Goal: Transaction & Acquisition: Purchase product/service

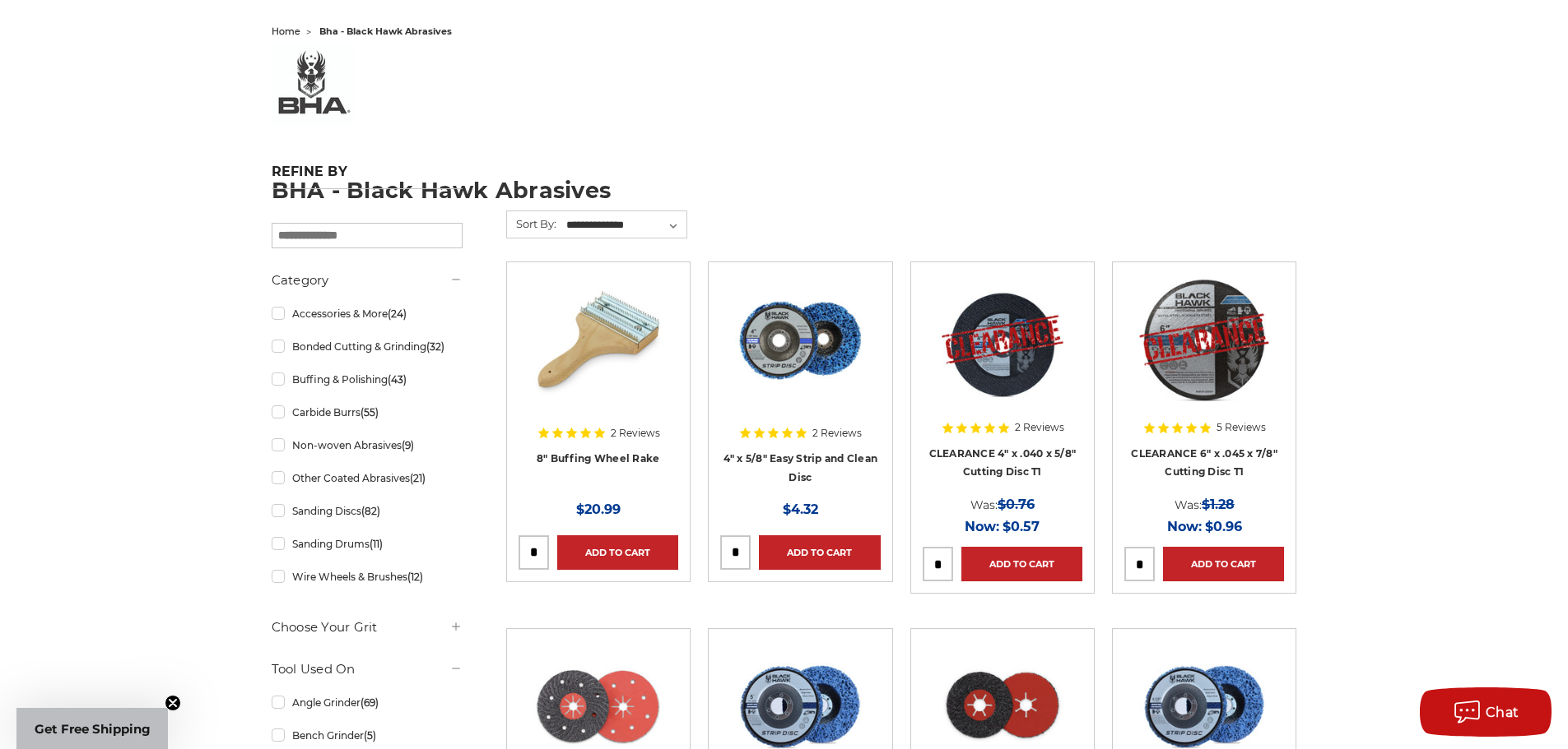
scroll to position [165, 0]
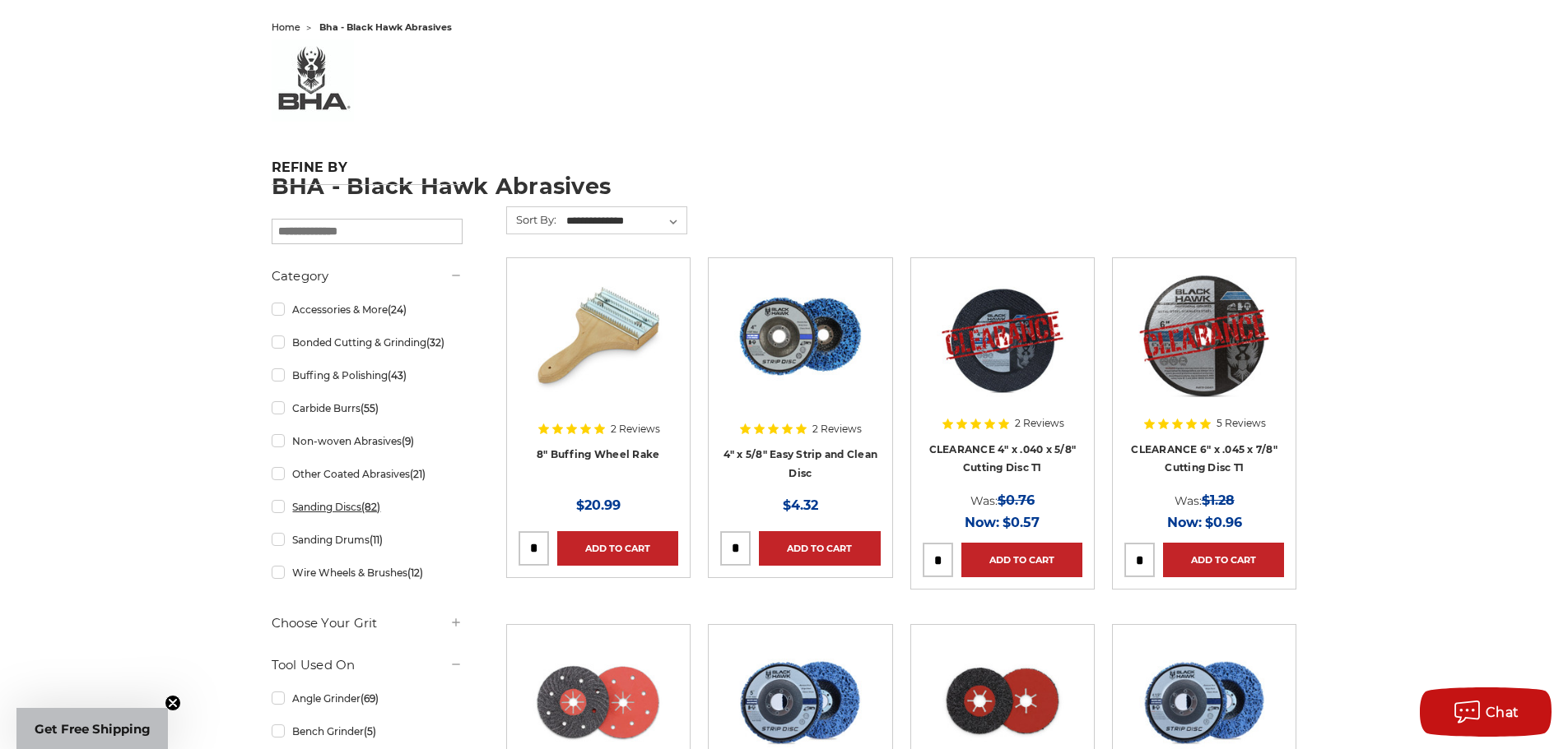
click at [330, 509] on link "Sanding Discs (82)" at bounding box center [367, 507] width 191 height 29
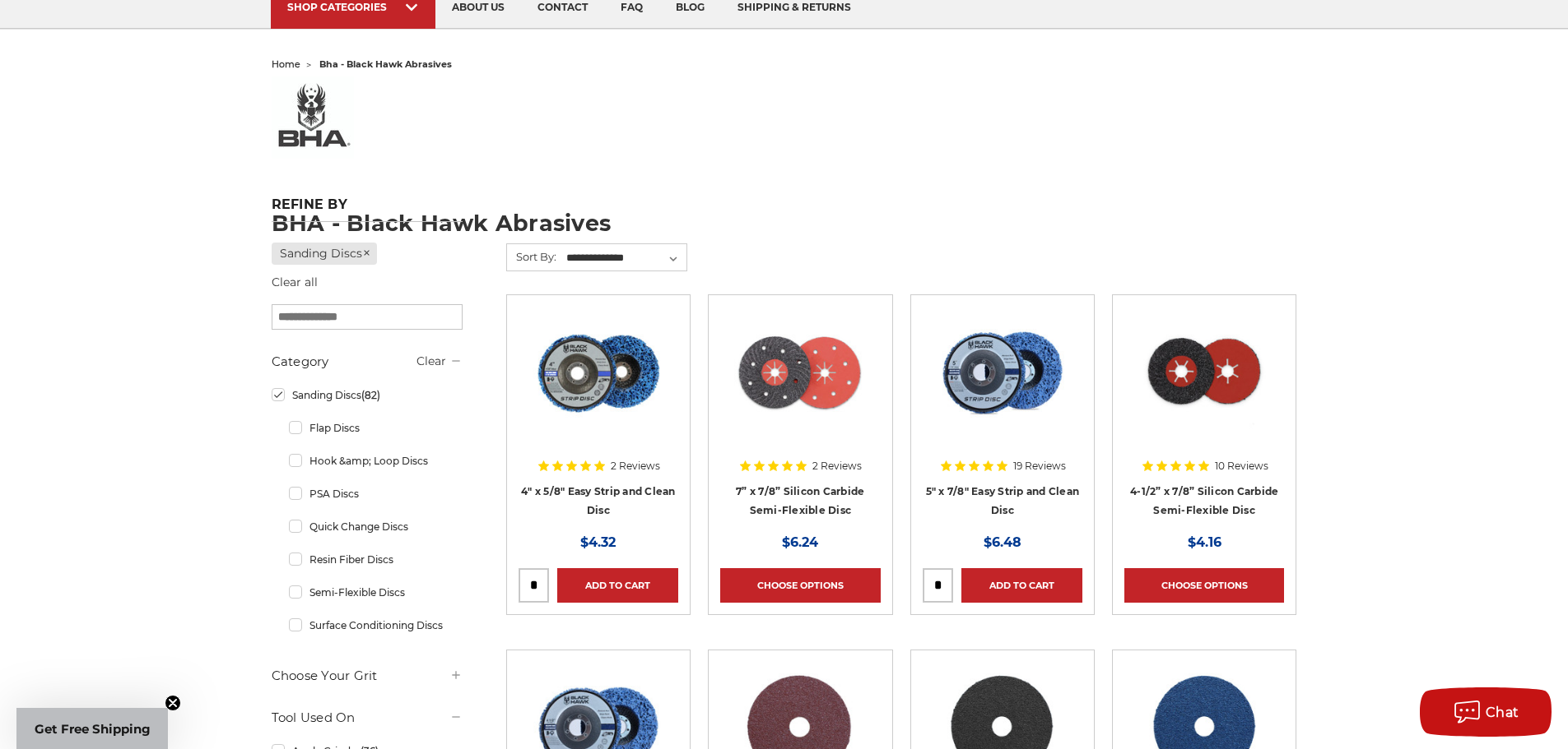
scroll to position [165, 0]
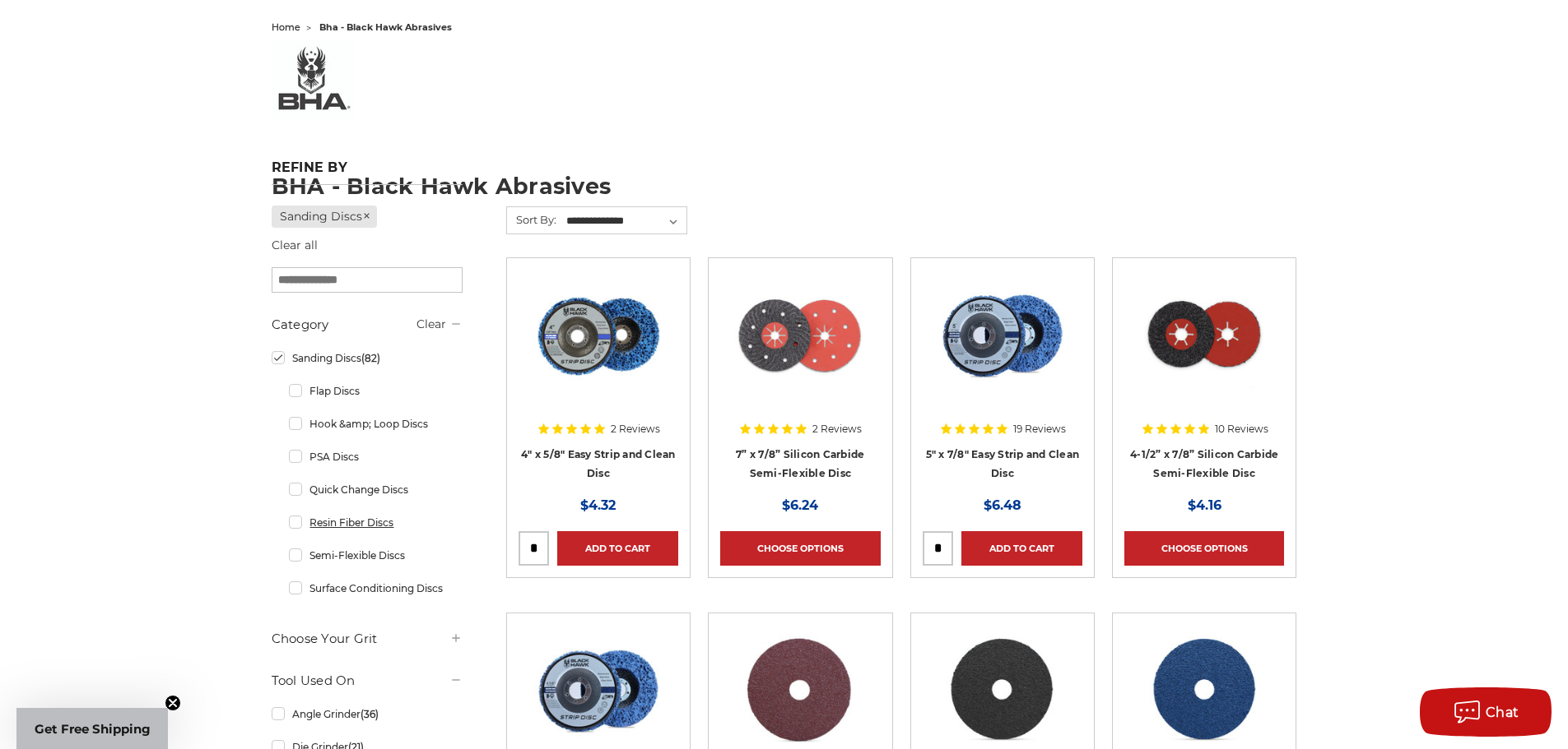
click at [294, 526] on link "Resin Fiber Discs" at bounding box center [375, 522] width 173 height 29
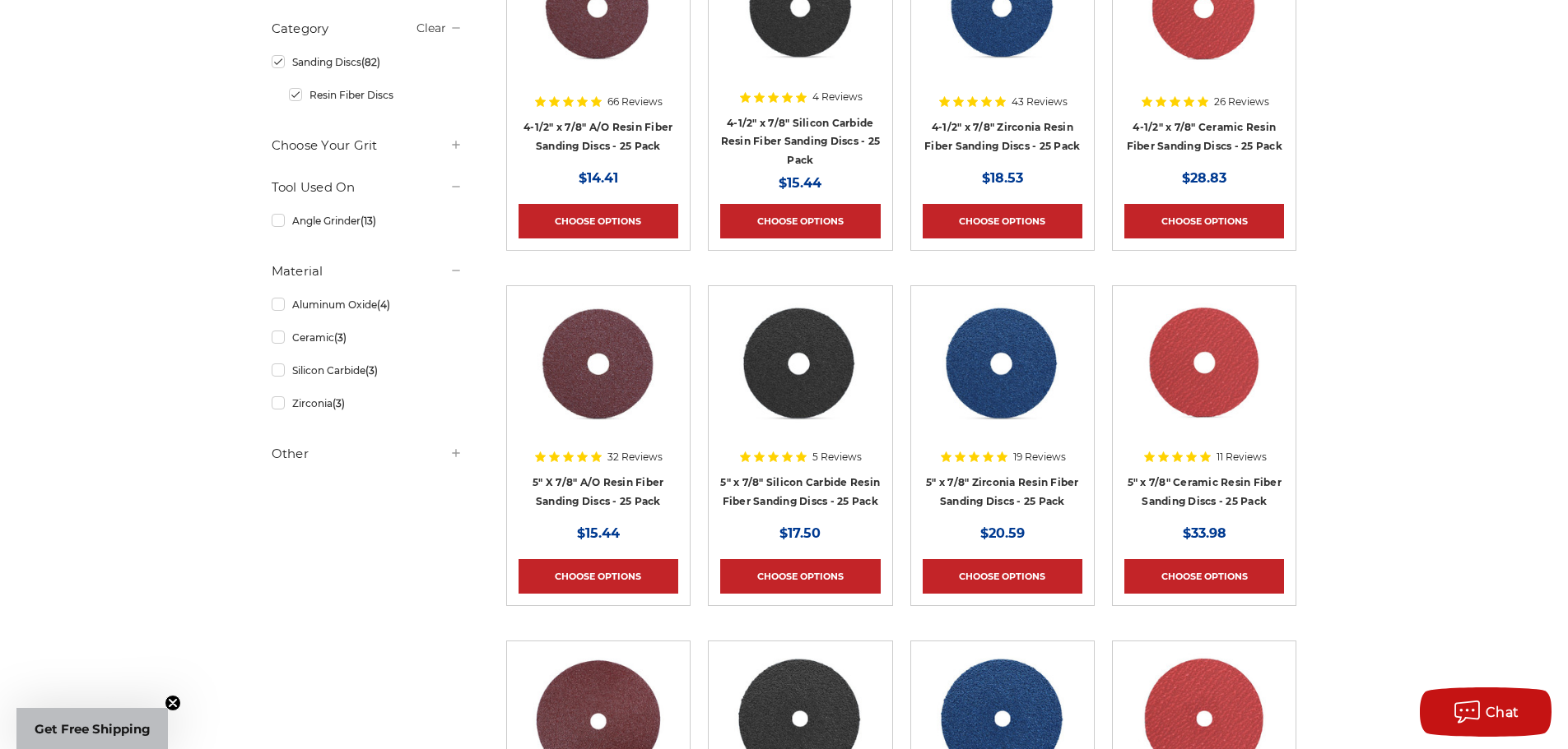
scroll to position [576, 0]
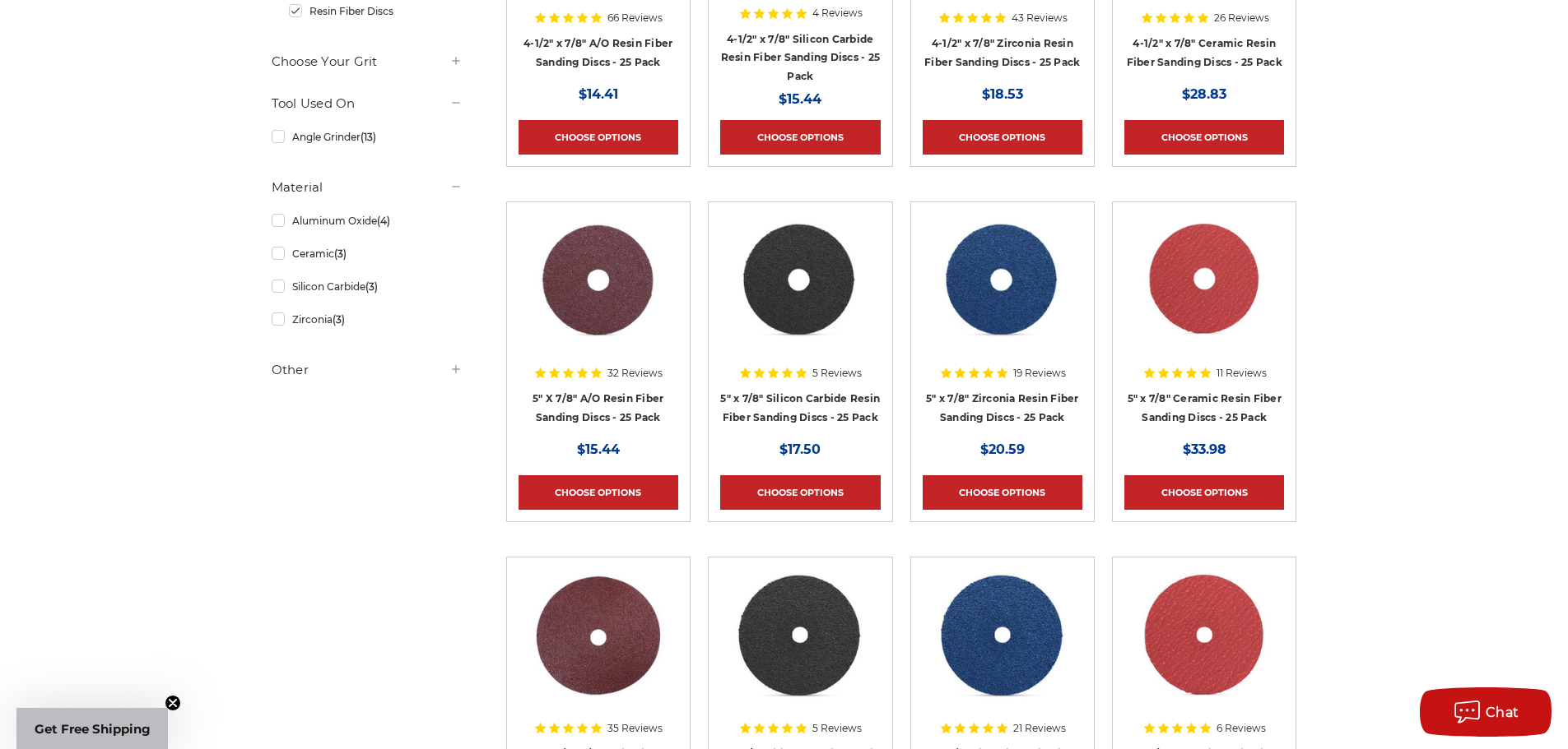
click at [1220, 288] on img at bounding box center [1204, 279] width 132 height 132
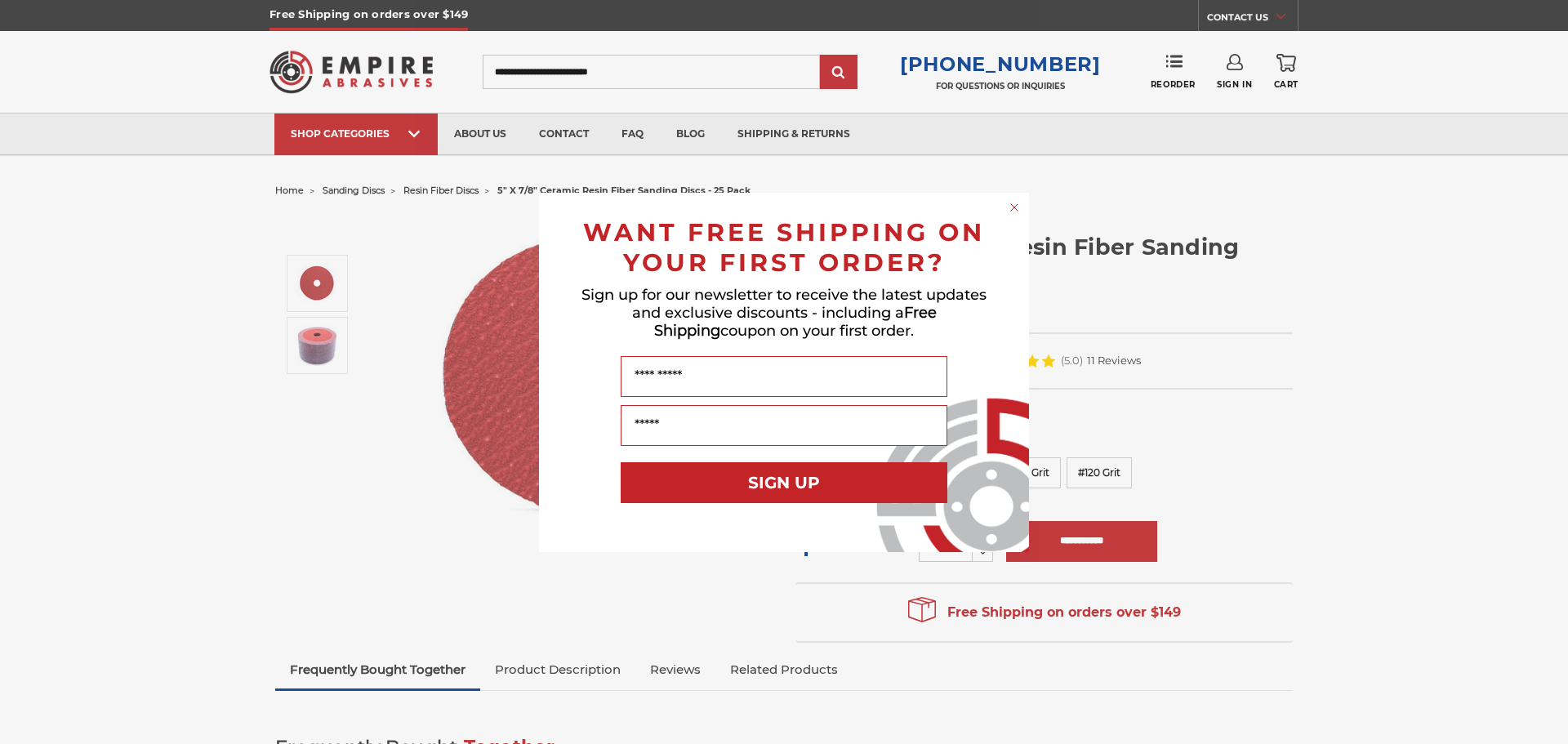
click at [1018, 204] on icon "Close dialog" at bounding box center [1014, 207] width 6 height 6
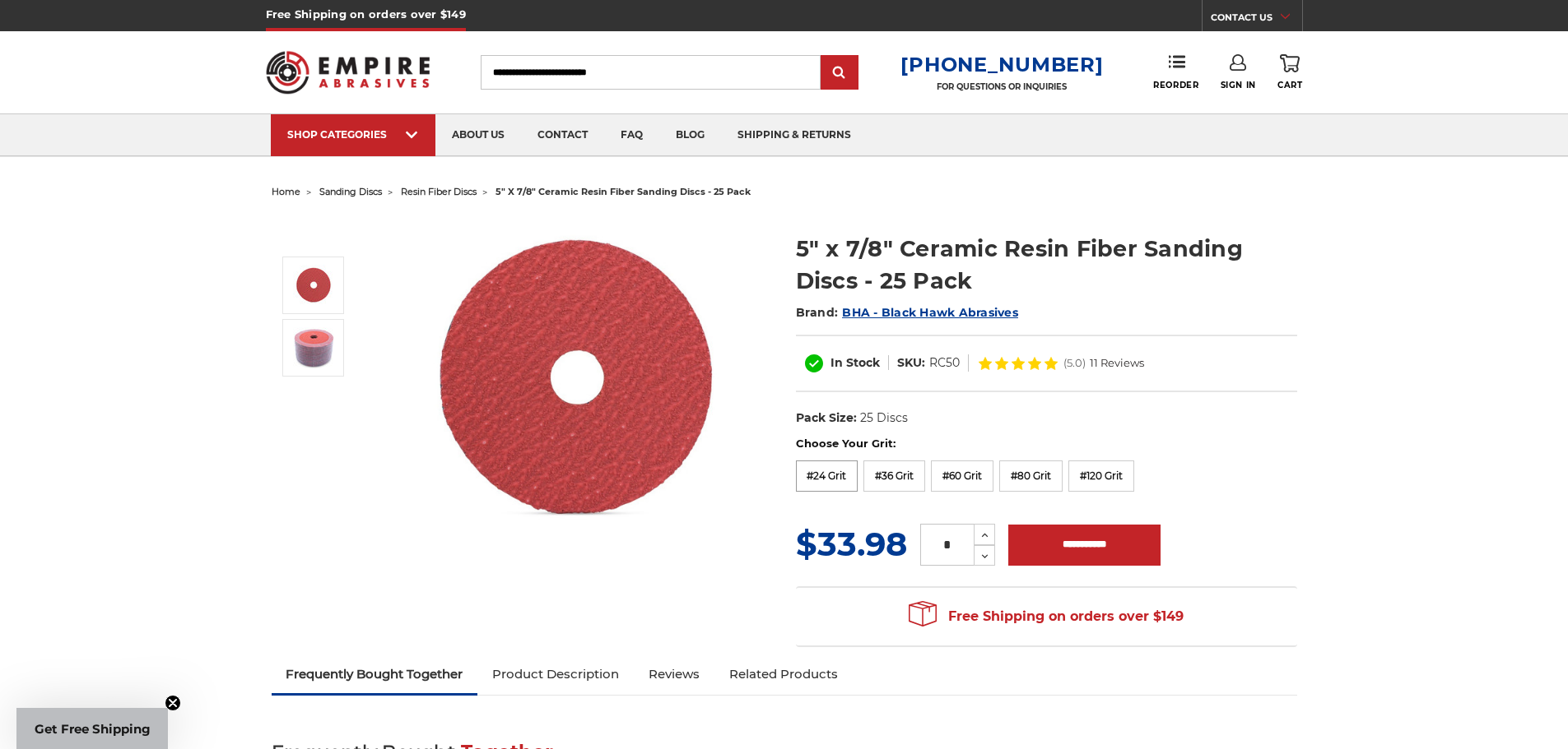
click at [842, 478] on label "#24 Grit" at bounding box center [827, 476] width 63 height 31
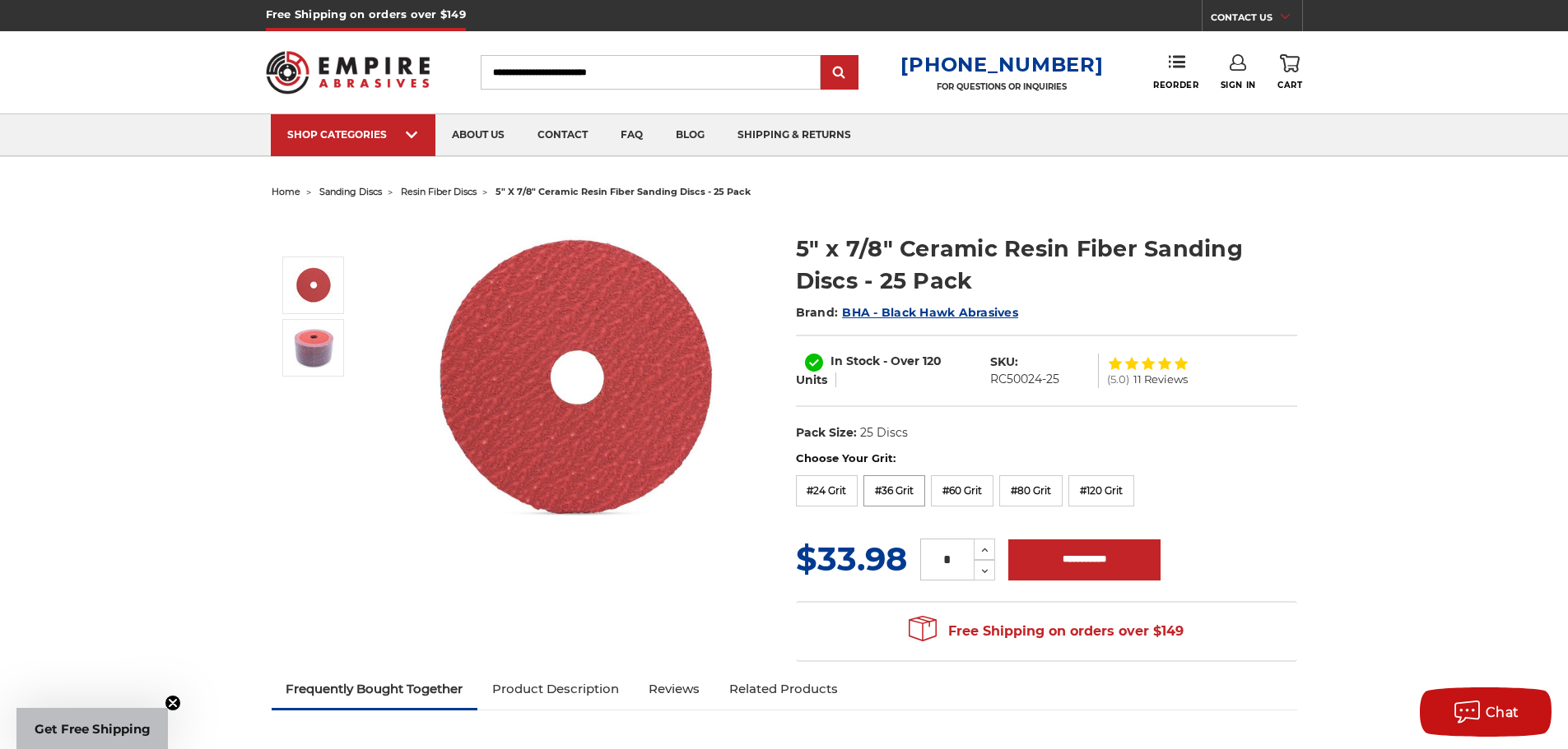
click at [901, 488] on label "#36 Grit" at bounding box center [894, 491] width 62 height 31
click at [973, 488] on label "#60 Grit" at bounding box center [962, 491] width 63 height 31
click at [1031, 488] on label "#80 Grit" at bounding box center [1031, 491] width 64 height 31
click at [1111, 488] on label "#120 Grit" at bounding box center [1101, 491] width 65 height 31
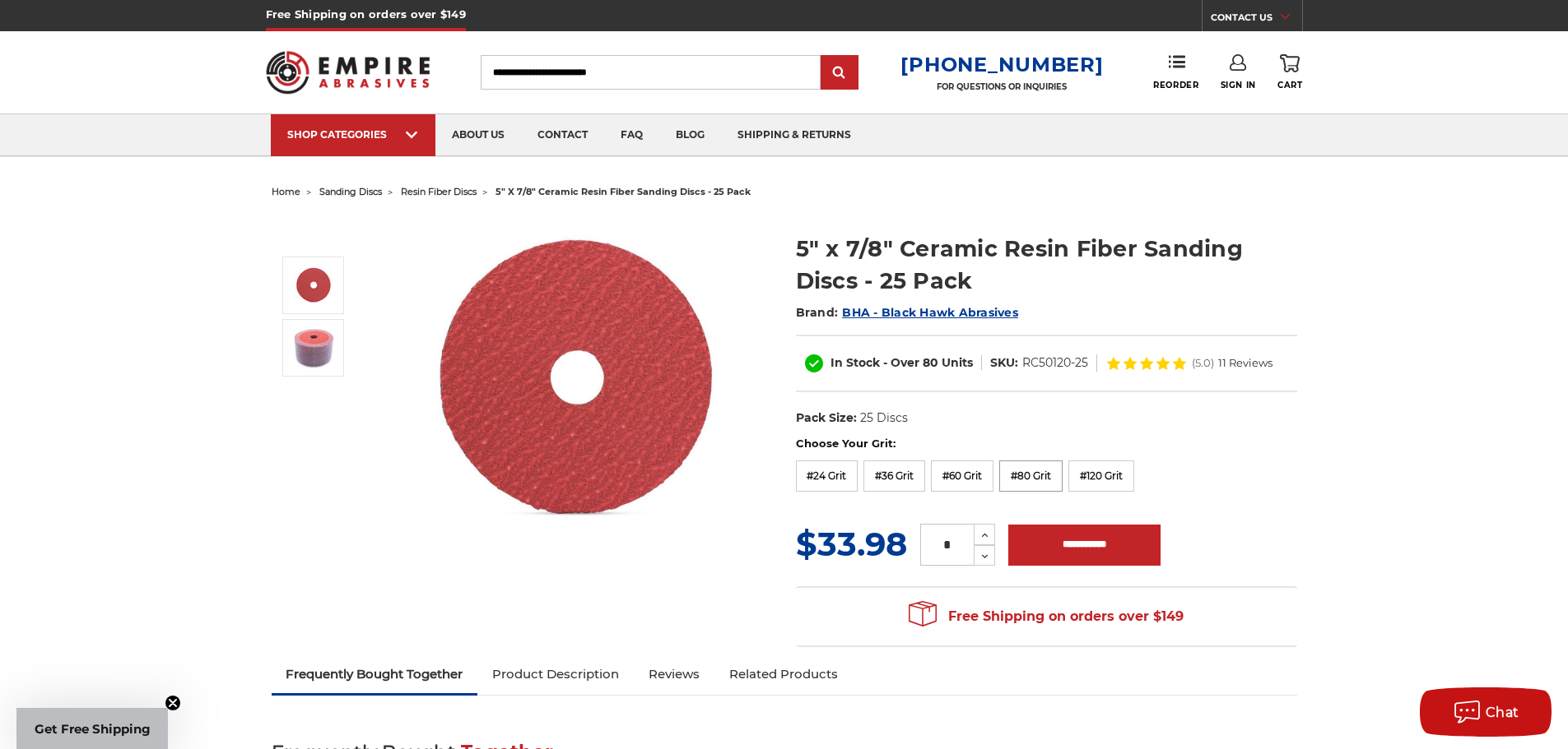
drag, startPoint x: 1019, startPoint y: 494, endPoint x: 1009, endPoint y: 494, distance: 10.0
click at [1017, 492] on label "#80 Grit" at bounding box center [1031, 476] width 64 height 31
click at [933, 492] on label "#60 Grit" at bounding box center [962, 476] width 63 height 31
